Goal: Task Accomplishment & Management: Manage account settings

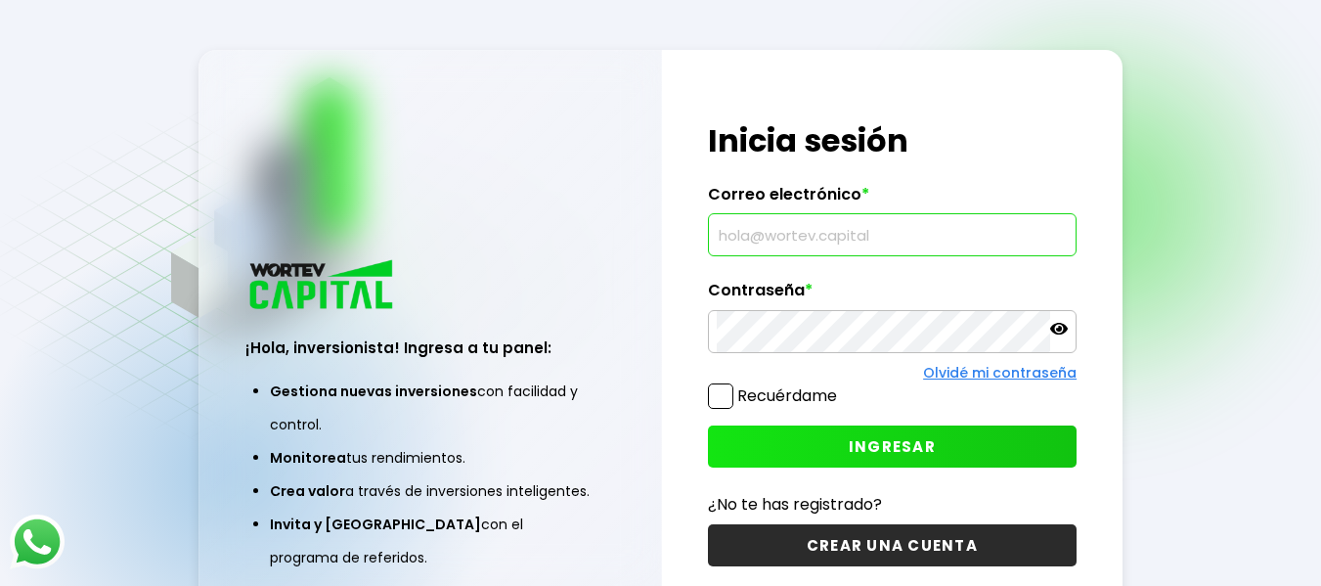
click at [839, 230] on input "text" at bounding box center [892, 234] width 351 height 41
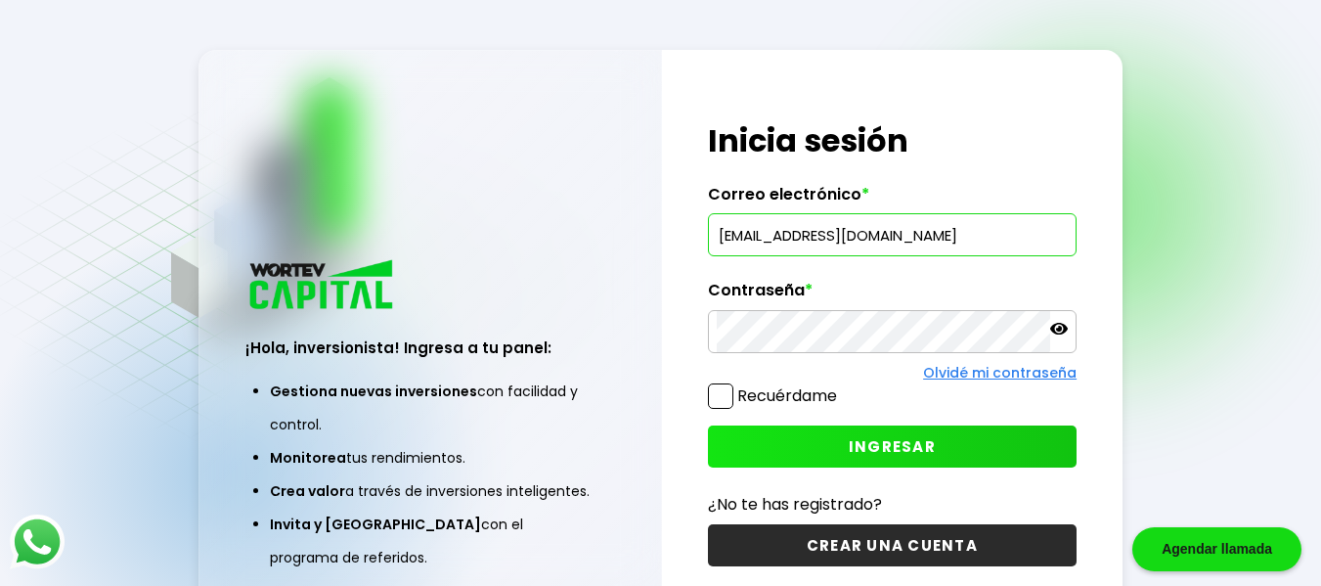
type input "[EMAIL_ADDRESS][DOMAIN_NAME]"
click at [892, 445] on span "INGRESAR" at bounding box center [892, 446] width 87 height 21
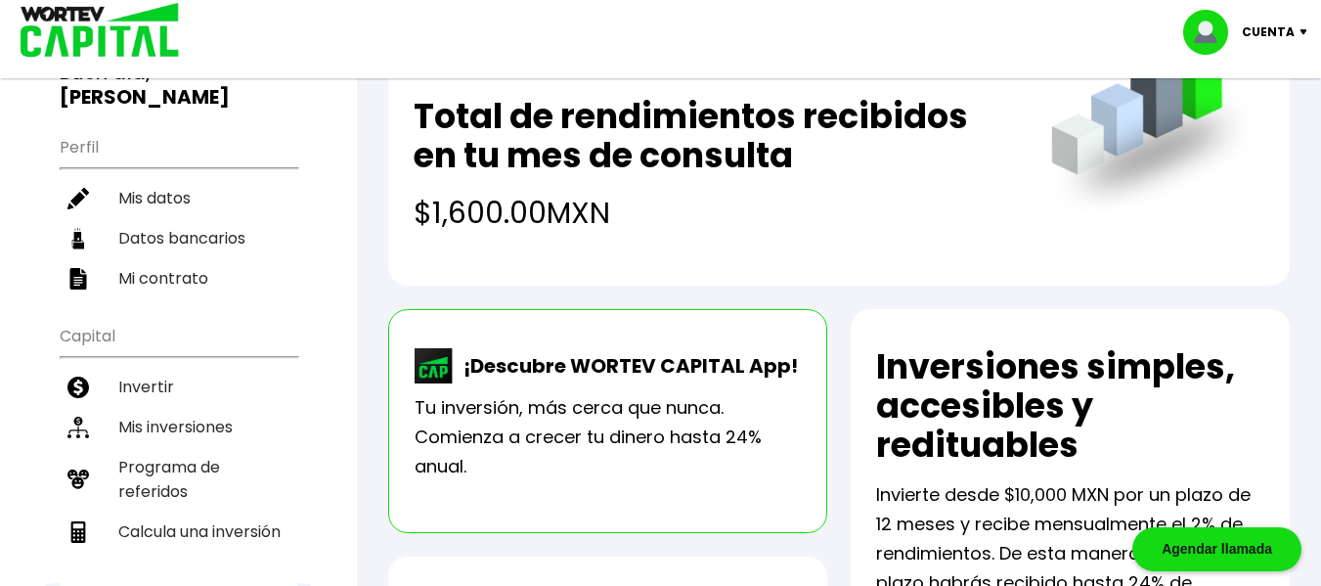
scroll to position [175, 0]
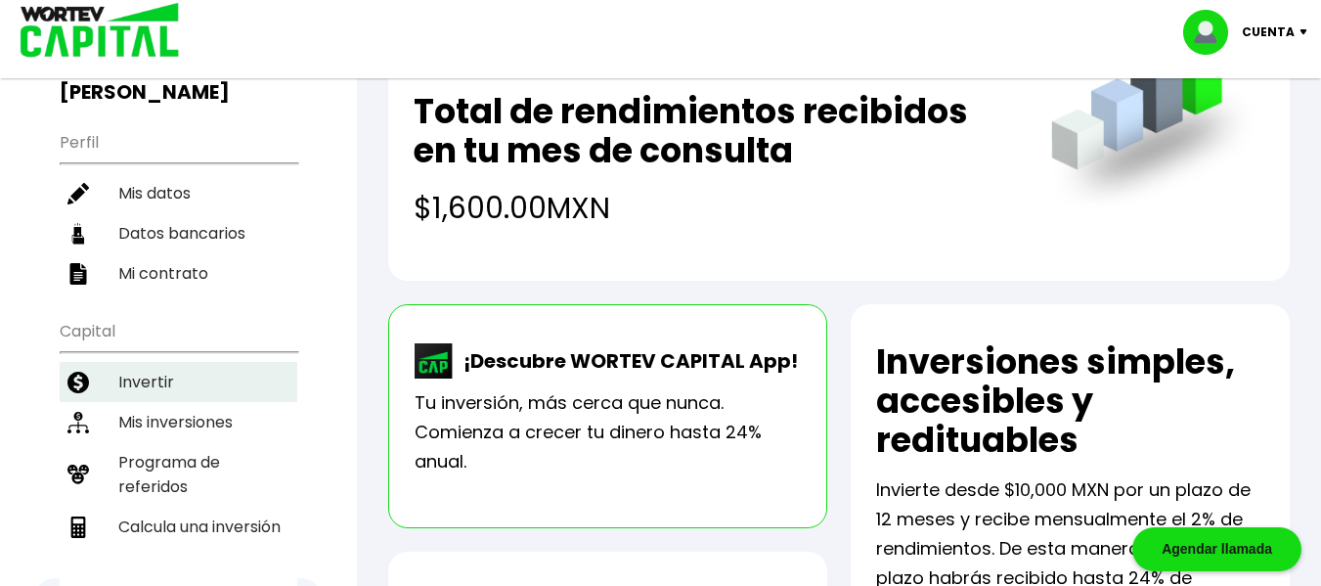
click at [136, 362] on li "Invertir" at bounding box center [179, 382] width 238 height 40
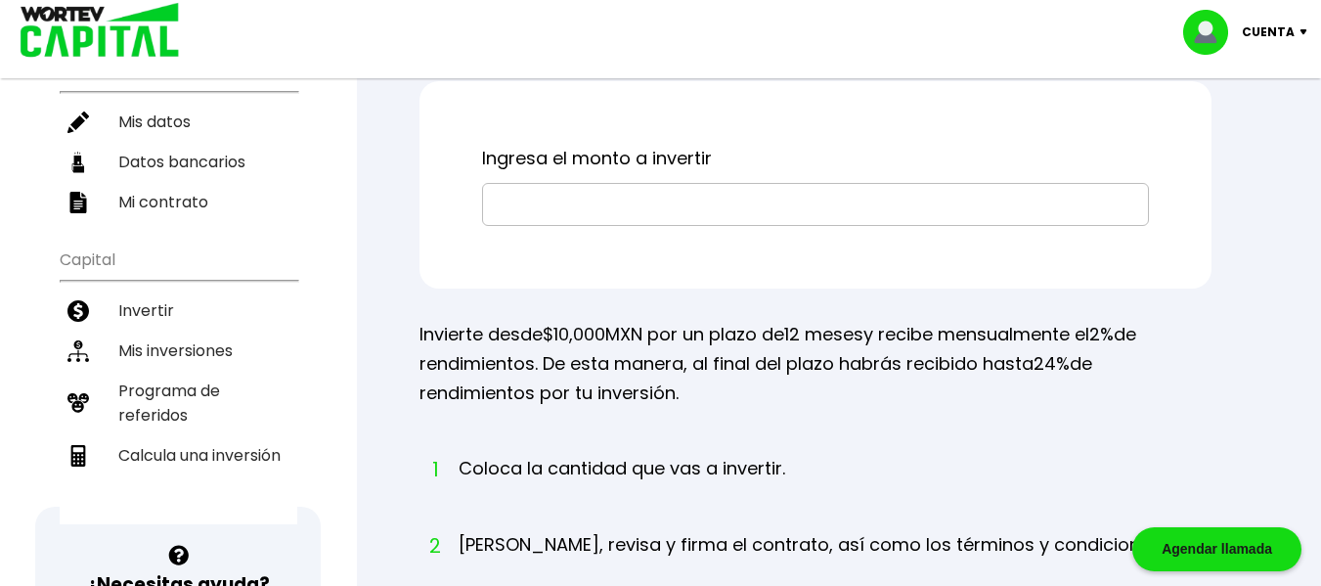
scroll to position [257, 0]
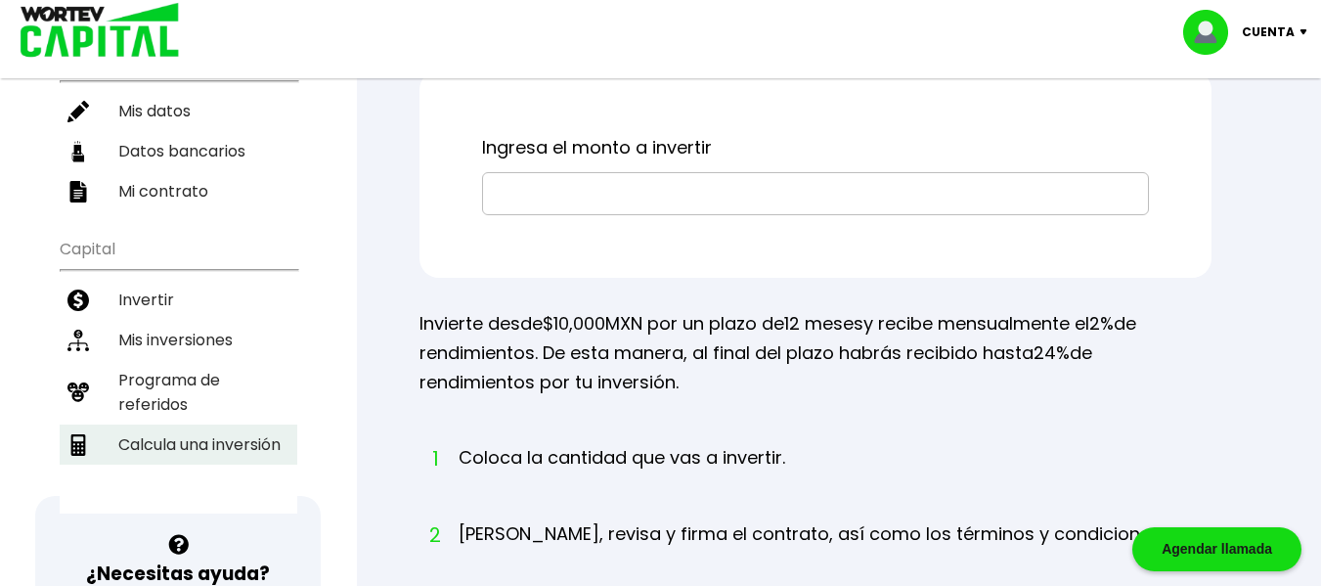
click at [226, 424] on li "Calcula una inversión" at bounding box center [179, 444] width 238 height 40
select select "1"
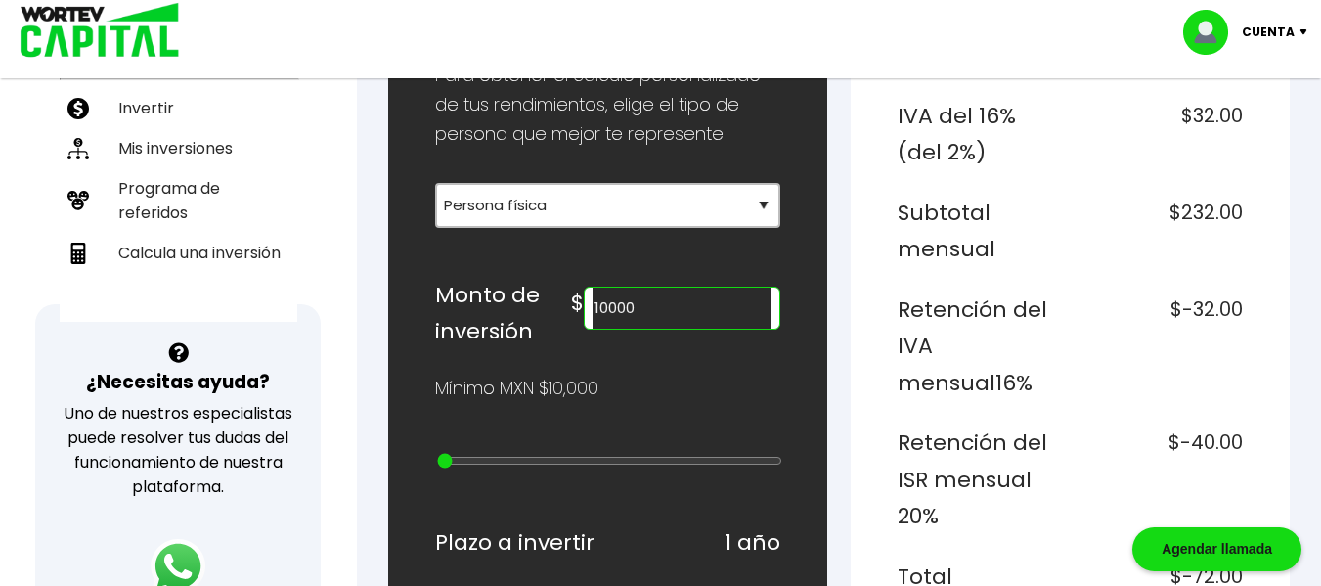
scroll to position [450, 0]
click at [678, 312] on input "10000" at bounding box center [682, 307] width 179 height 41
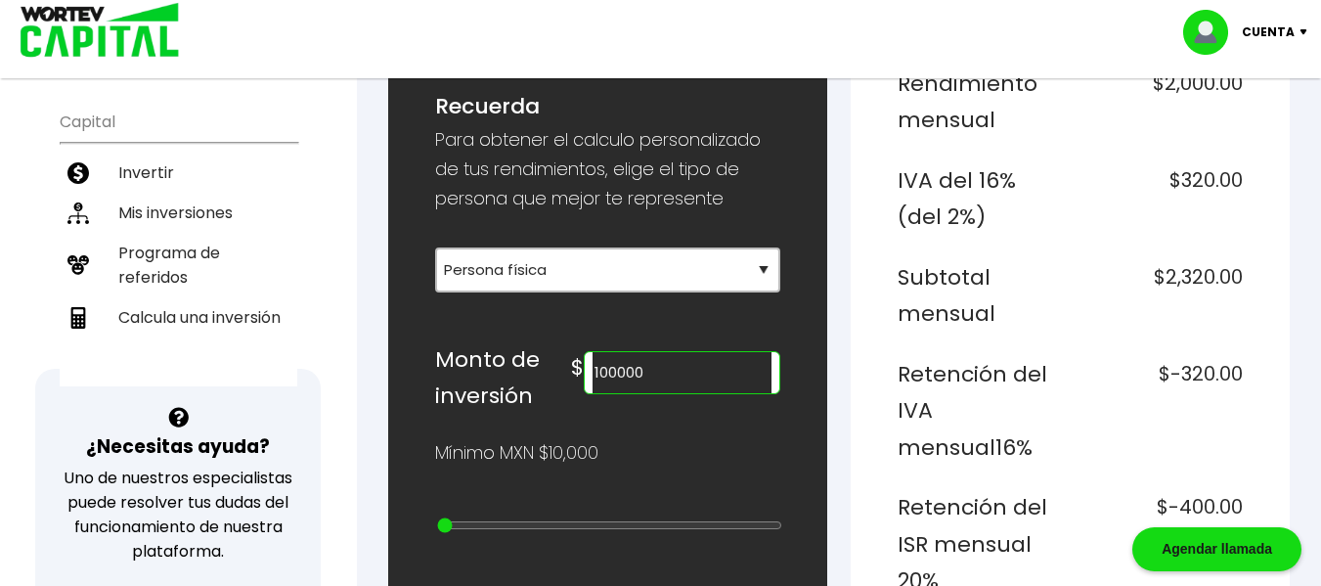
scroll to position [391, 0]
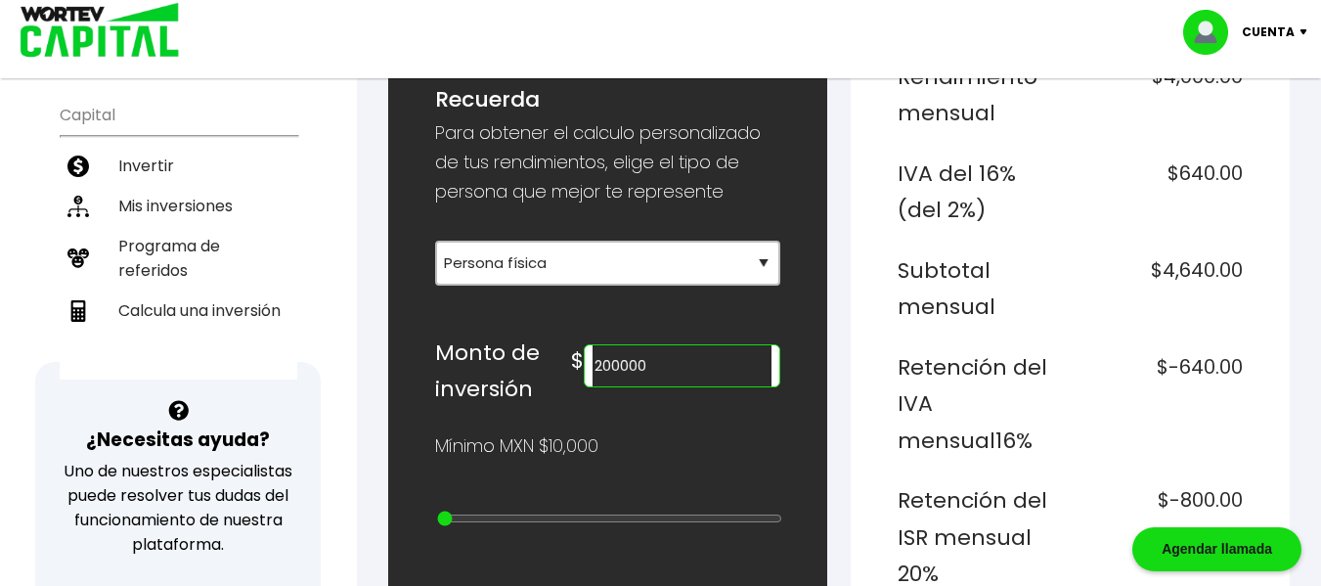
type input "200000"
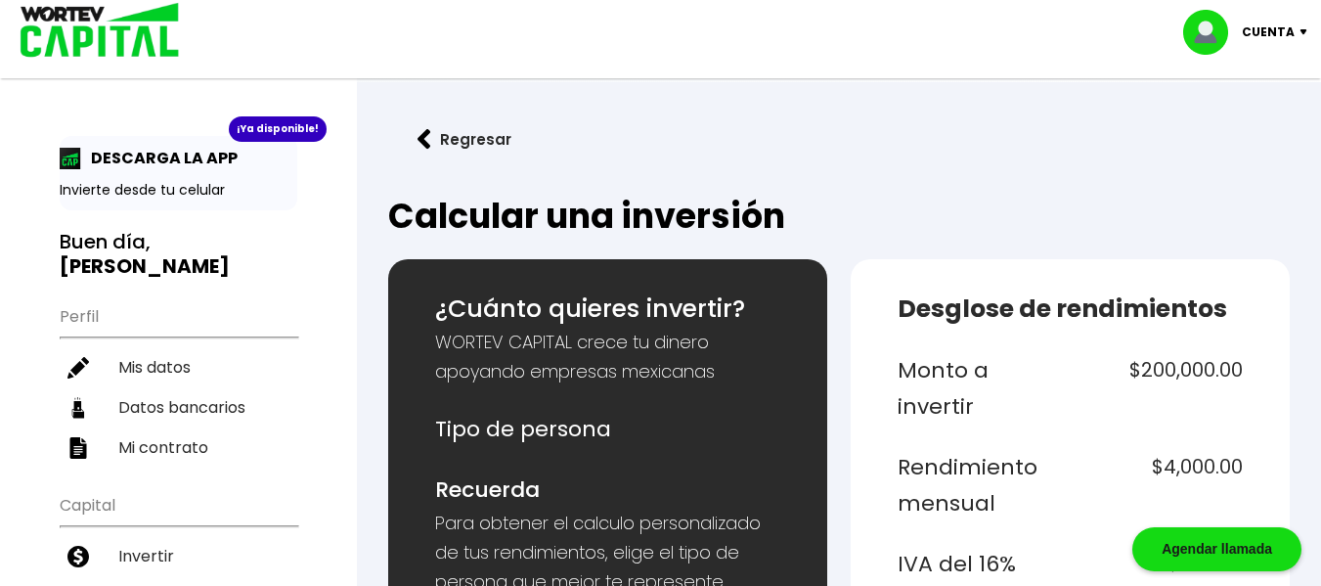
scroll to position [0, 0]
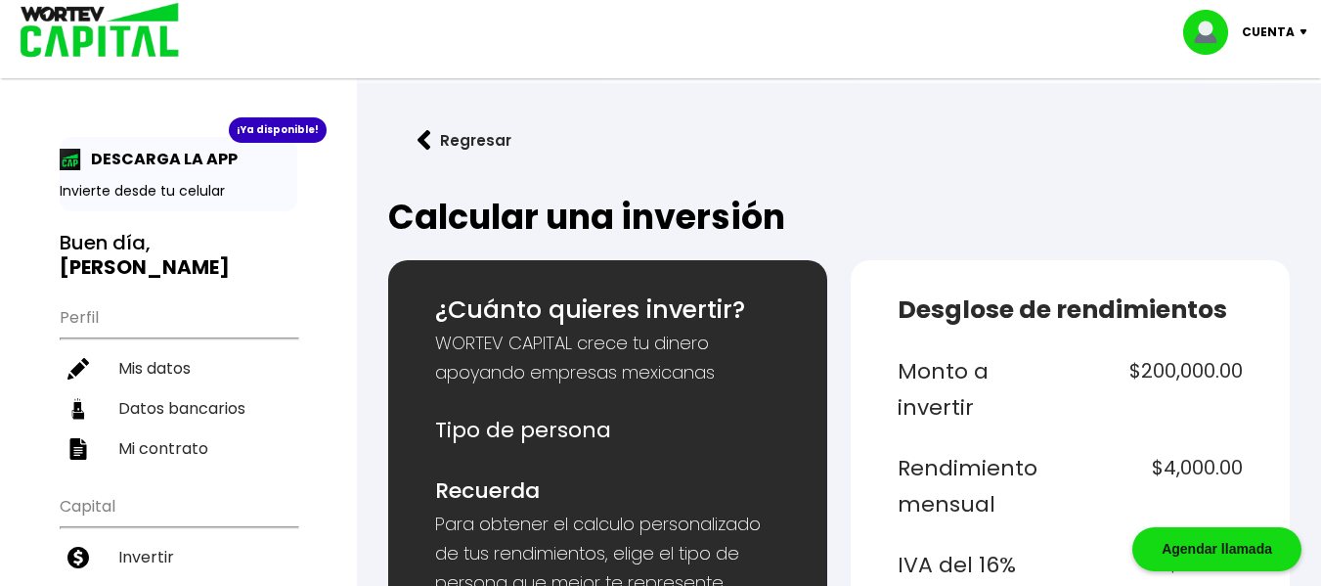
click at [1263, 30] on p "Cuenta" at bounding box center [1268, 32] width 53 height 29
click at [1240, 132] on li "Cerrar sesión" at bounding box center [1248, 131] width 156 height 40
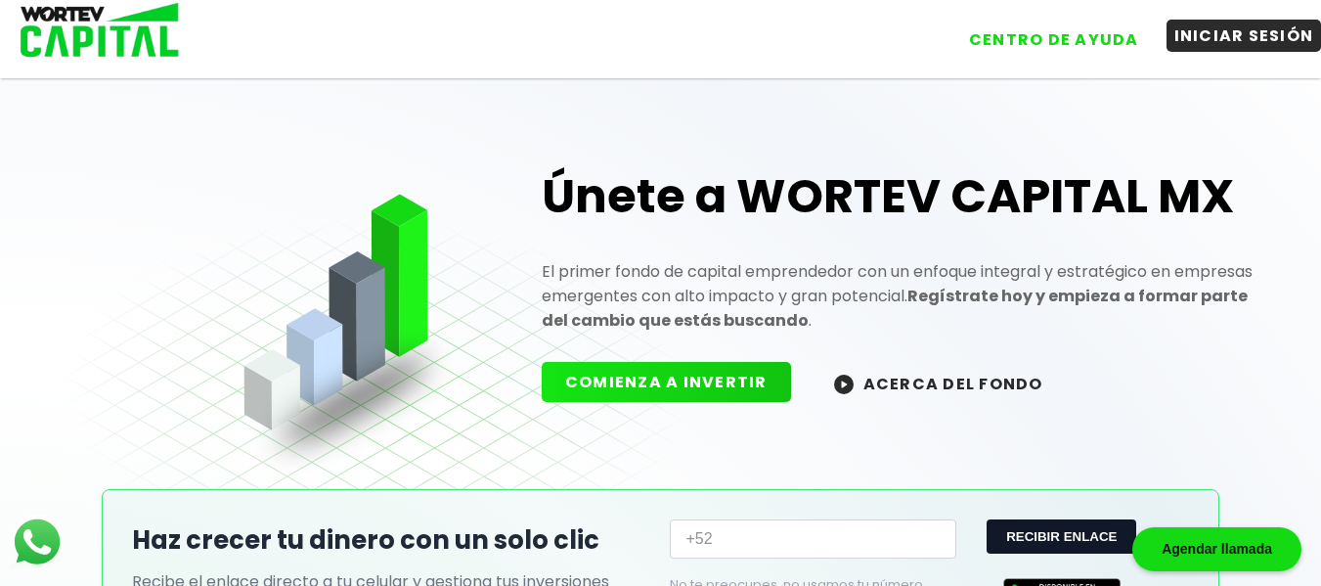
click at [1260, 31] on button "INICIAR SESIÓN" at bounding box center [1244, 36] width 155 height 32
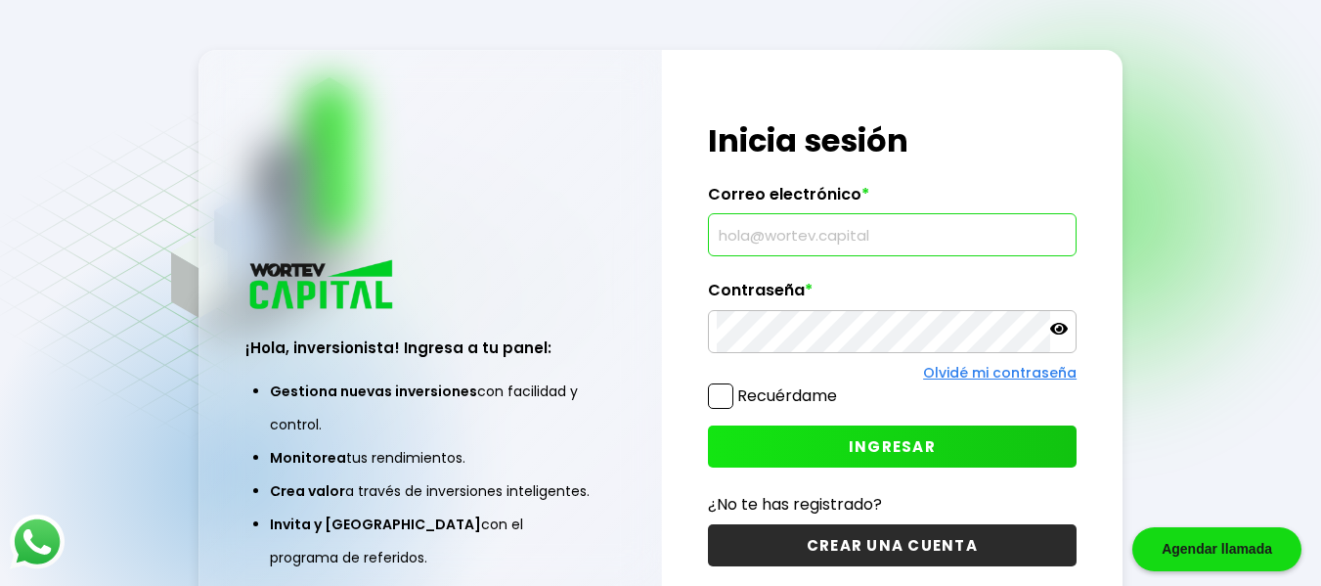
click at [796, 235] on input "text" at bounding box center [892, 234] width 351 height 41
type input "[EMAIL_ADDRESS][DOMAIN_NAME]"
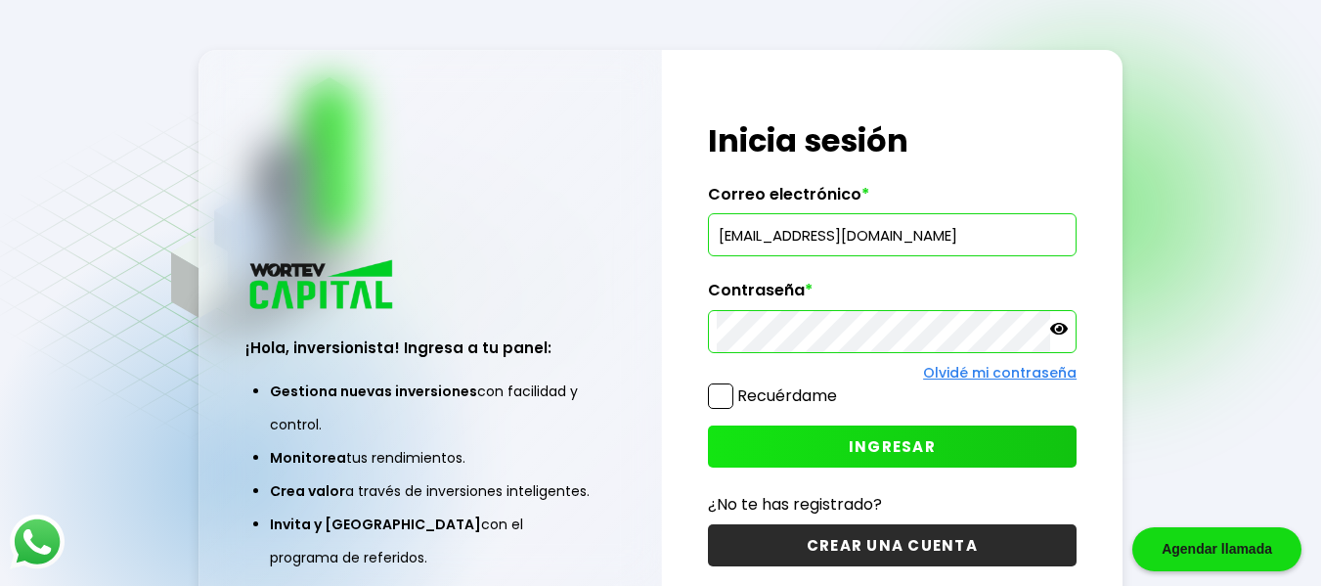
click at [897, 449] on span "INGRESAR" at bounding box center [892, 446] width 87 height 21
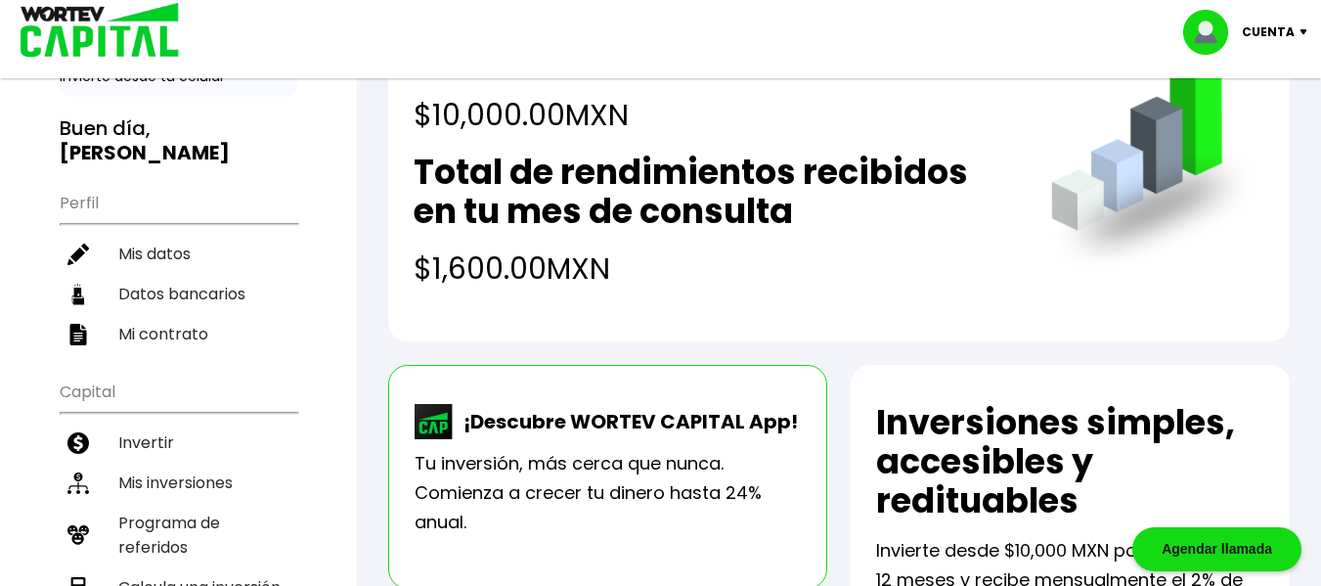
scroll to position [96, 0]
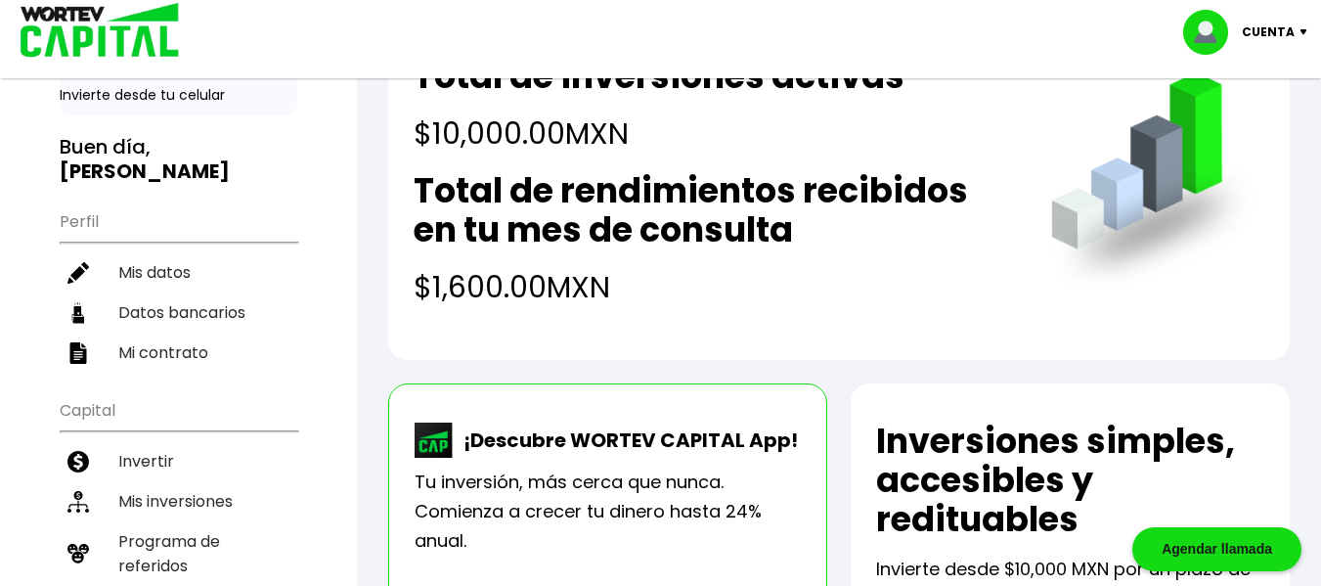
click at [1271, 30] on p "Cuenta" at bounding box center [1268, 32] width 53 height 29
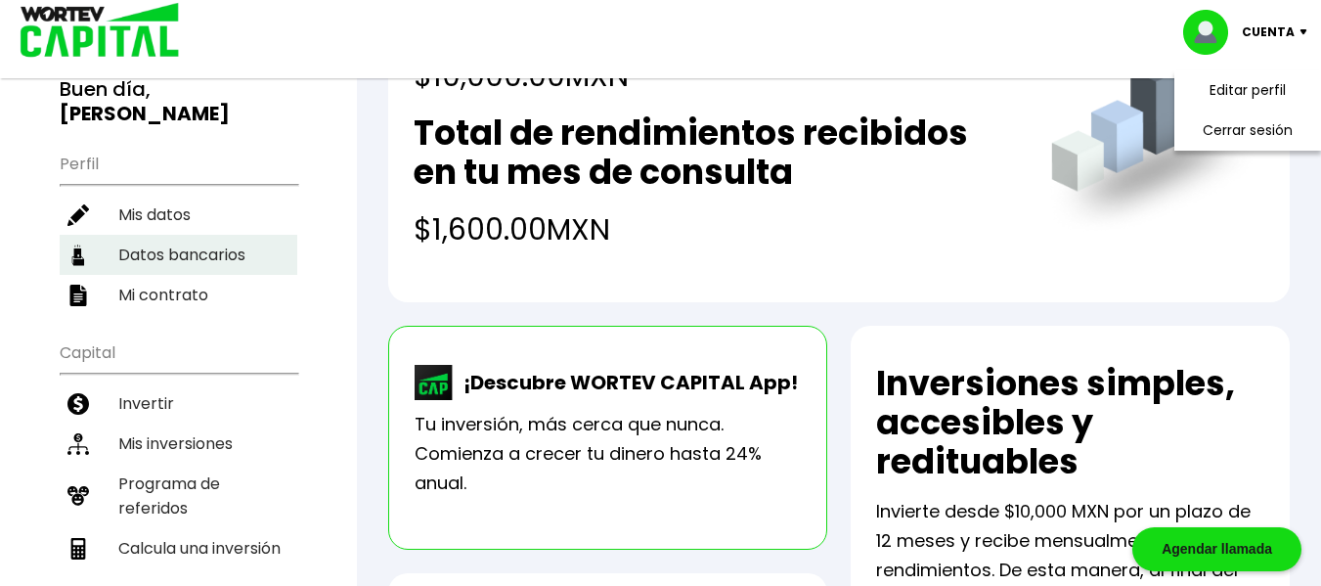
scroll to position [155, 0]
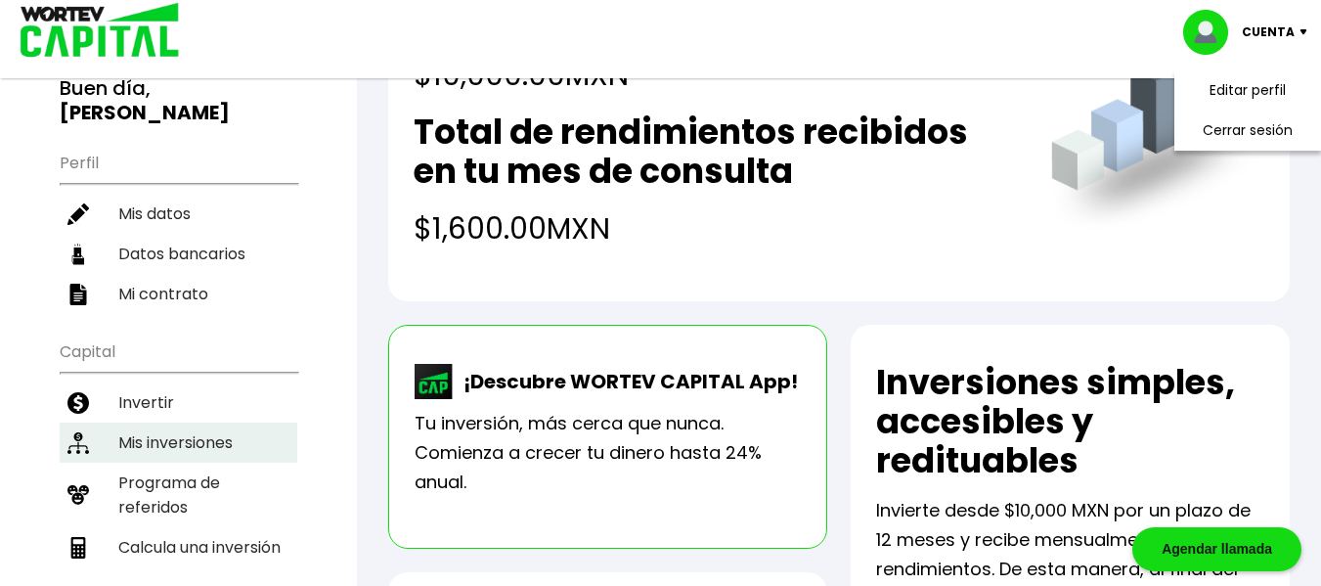
click at [185, 422] on li "Mis inversiones" at bounding box center [179, 442] width 238 height 40
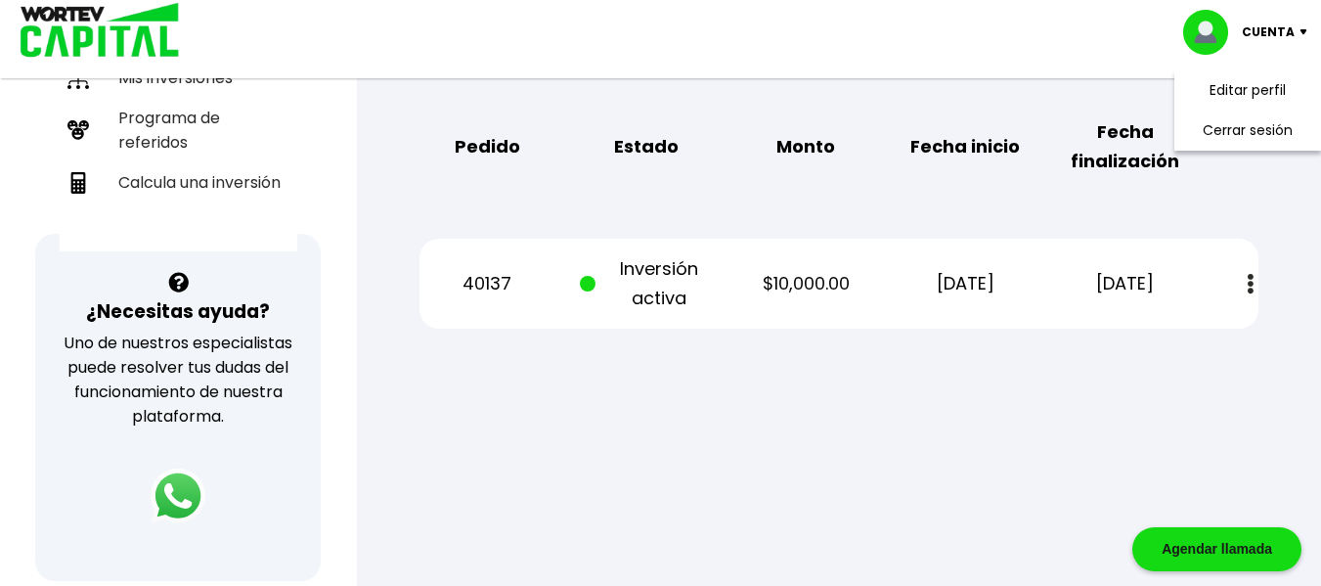
scroll to position [549, 0]
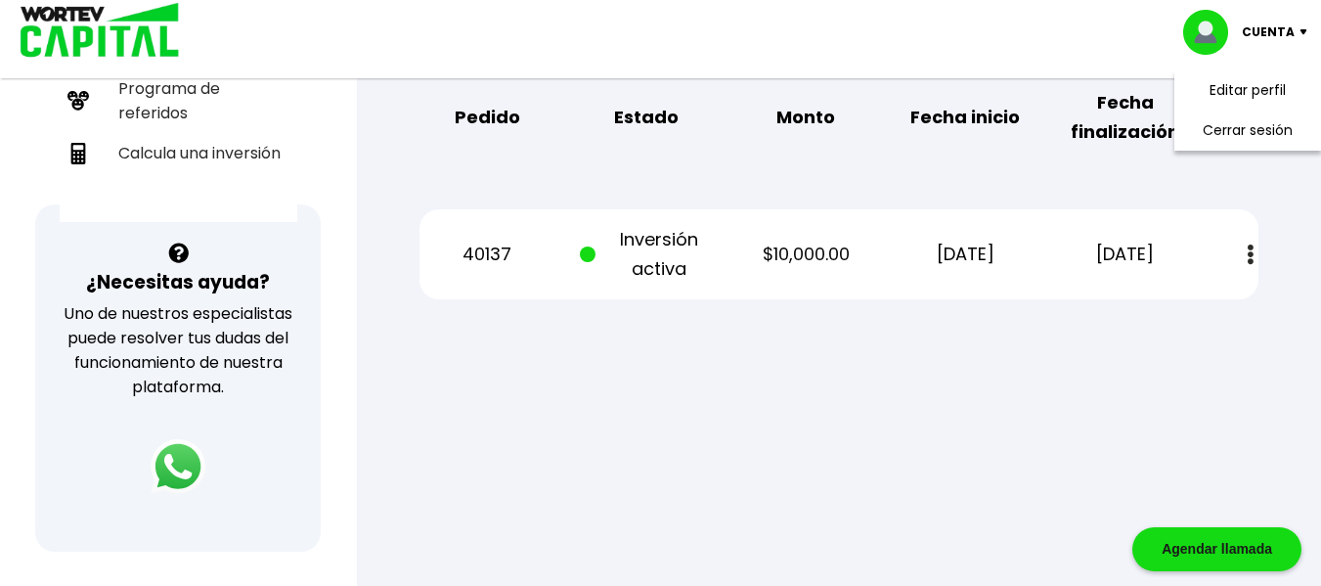
click at [1252, 252] on img at bounding box center [1251, 254] width 6 height 21
click at [912, 396] on div at bounding box center [660, 293] width 1321 height 586
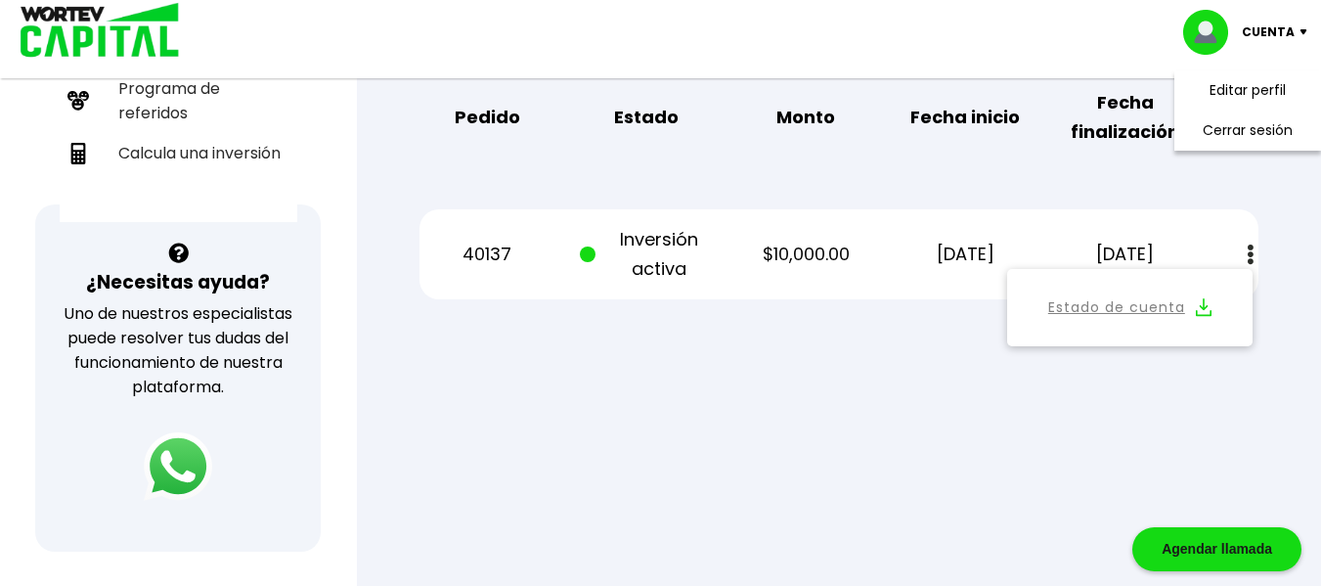
click at [178, 465] on img at bounding box center [178, 466] width 68 height 68
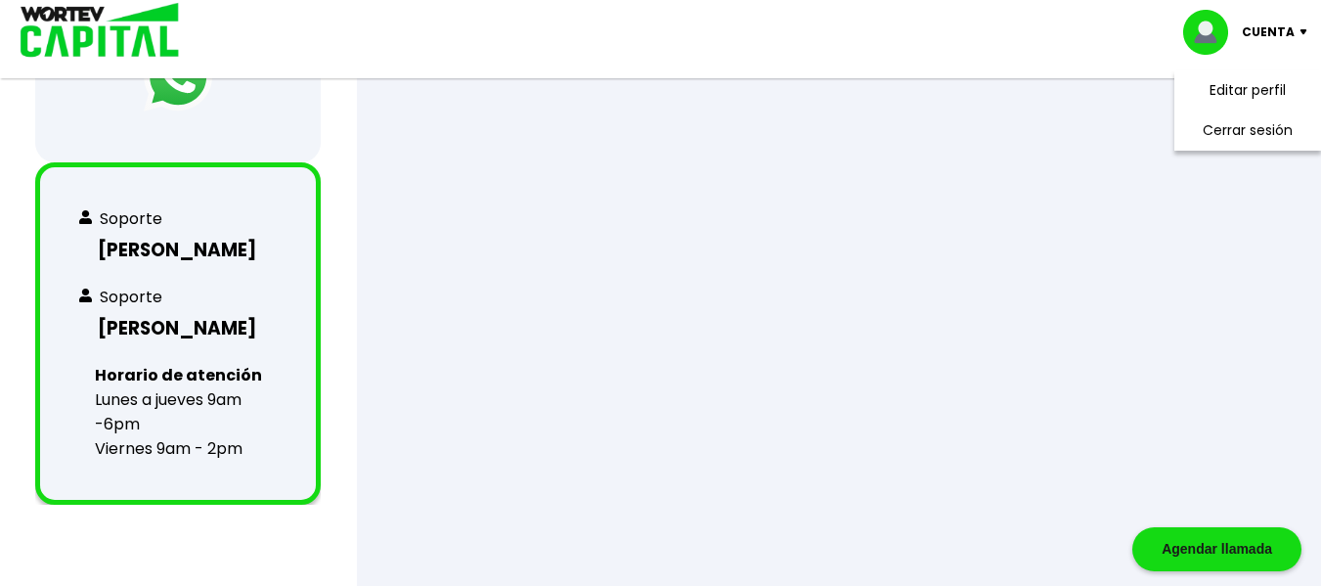
scroll to position [951, 0]
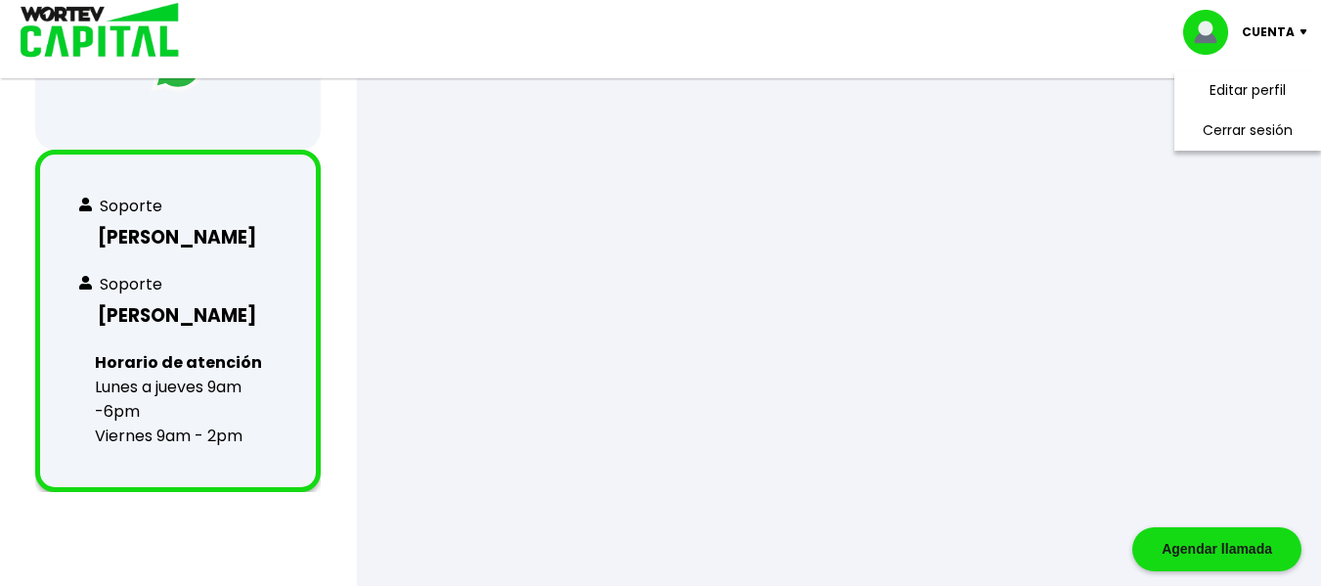
click at [1275, 30] on p "Cuenta" at bounding box center [1268, 32] width 53 height 29
click at [1265, 131] on li "Cerrar sesión" at bounding box center [1248, 131] width 156 height 40
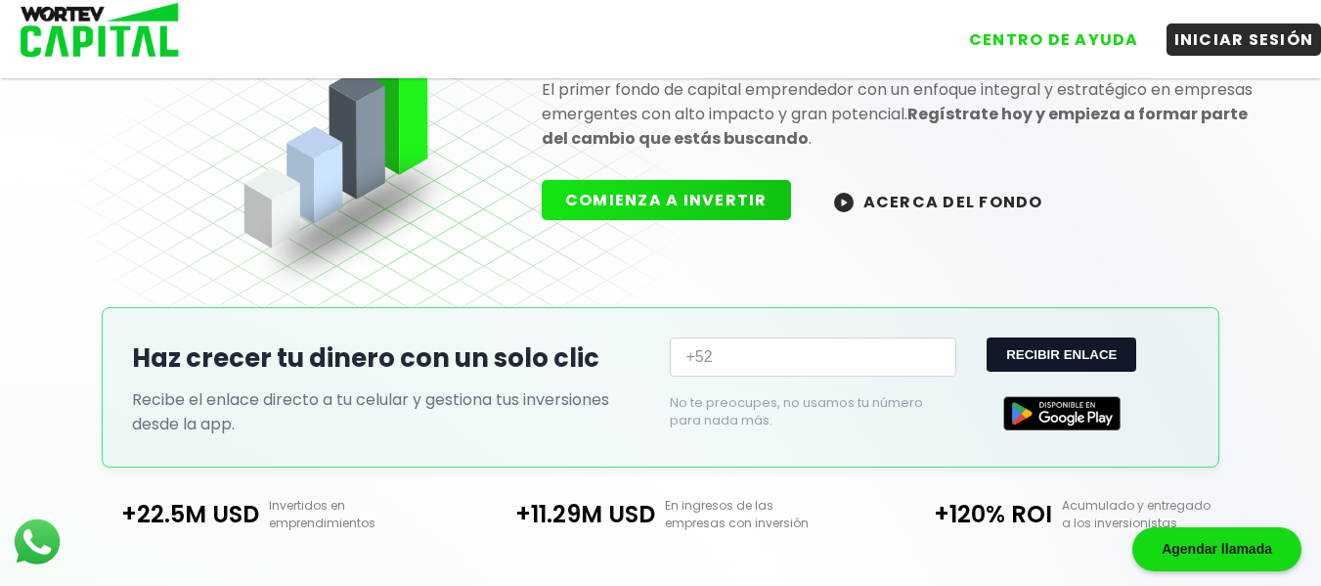
scroll to position [651, 0]
